Goal: Task Accomplishment & Management: Use online tool/utility

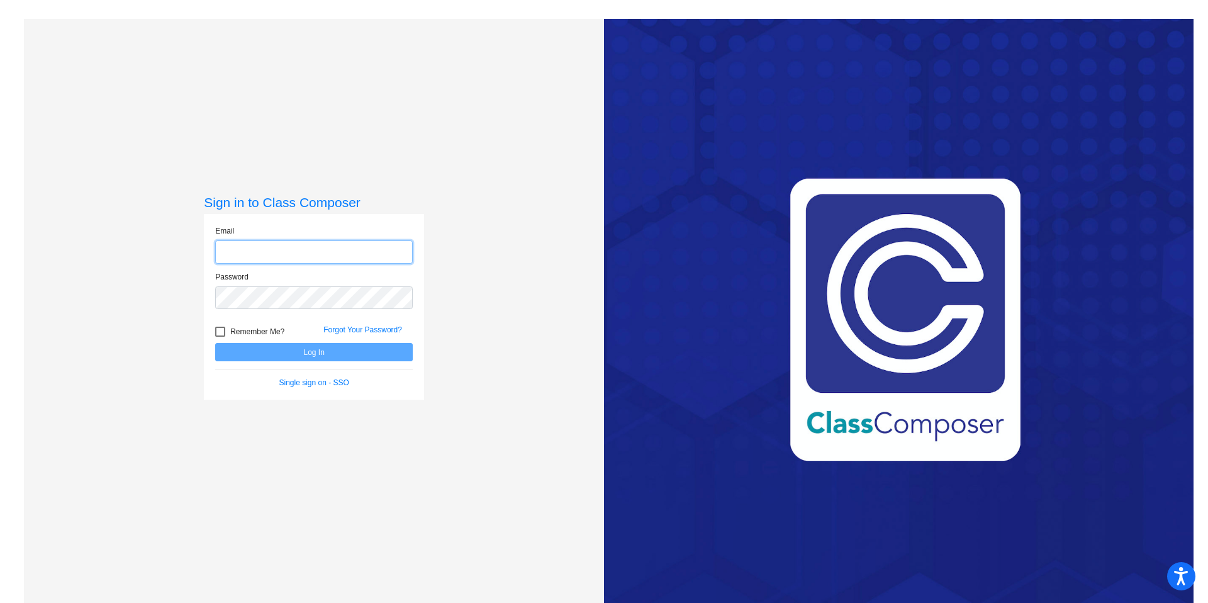
type input "[PERSON_NAME][EMAIL_ADDRESS][PERSON_NAME][DOMAIN_NAME]"
click at [216, 334] on div at bounding box center [220, 332] width 10 height 10
click at [220, 337] on input "Remember Me?" at bounding box center [220, 337] width 1 height 1
checkbox input "true"
click at [300, 352] on button "Log In" at bounding box center [314, 352] width 198 height 18
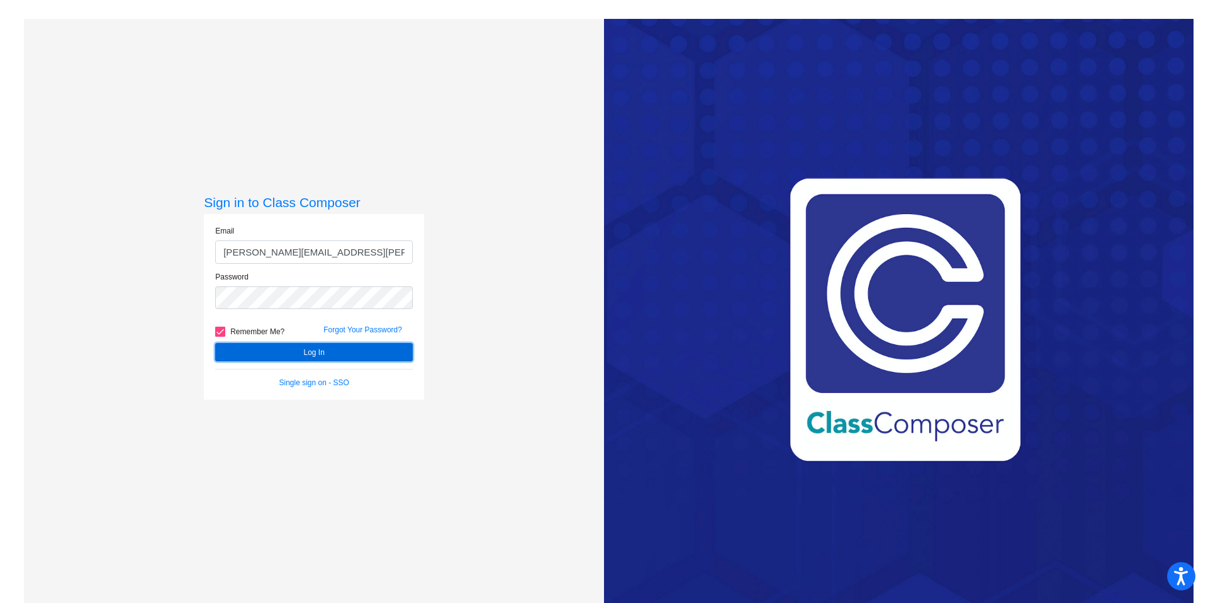
scroll to position [3, 0]
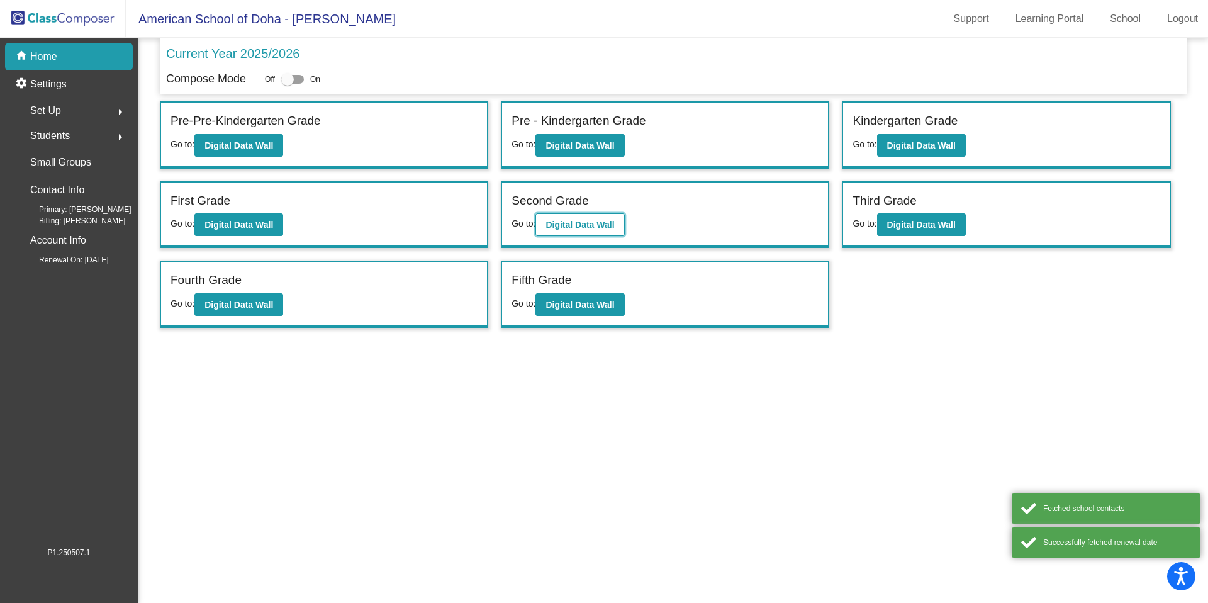
click at [614, 224] on b "Digital Data Wall" at bounding box center [580, 225] width 69 height 10
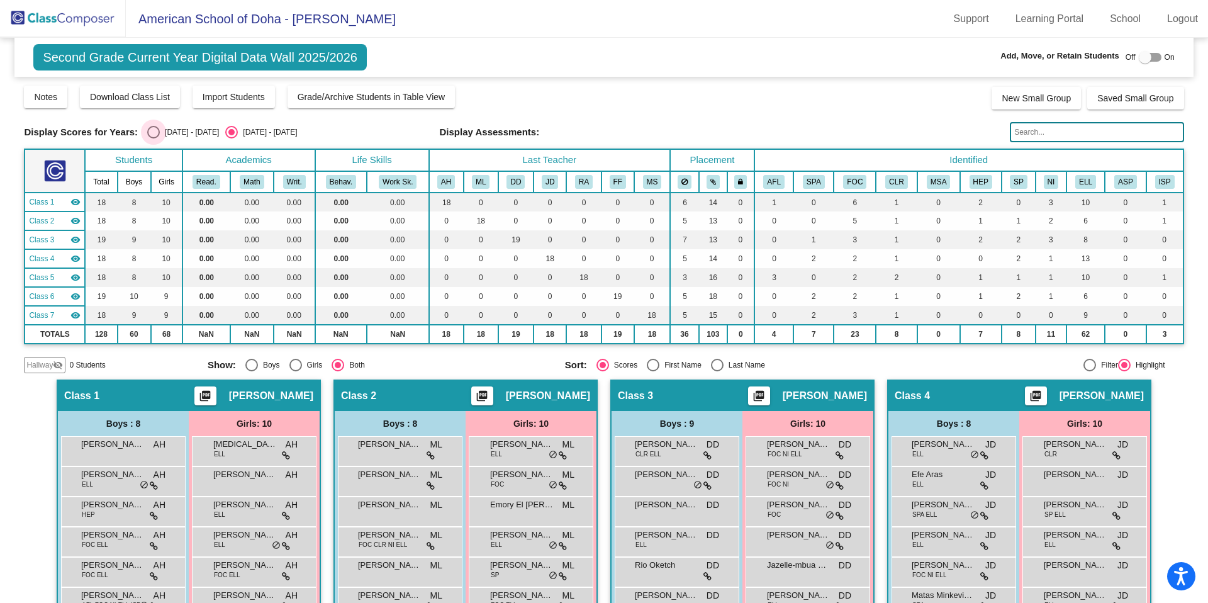
click at [152, 134] on div "Select an option" at bounding box center [153, 132] width 13 height 13
click at [153, 138] on input "[DATE] - [DATE]" at bounding box center [153, 138] width 1 height 1
radio input "true"
